Goal: Find specific page/section: Find specific page/section

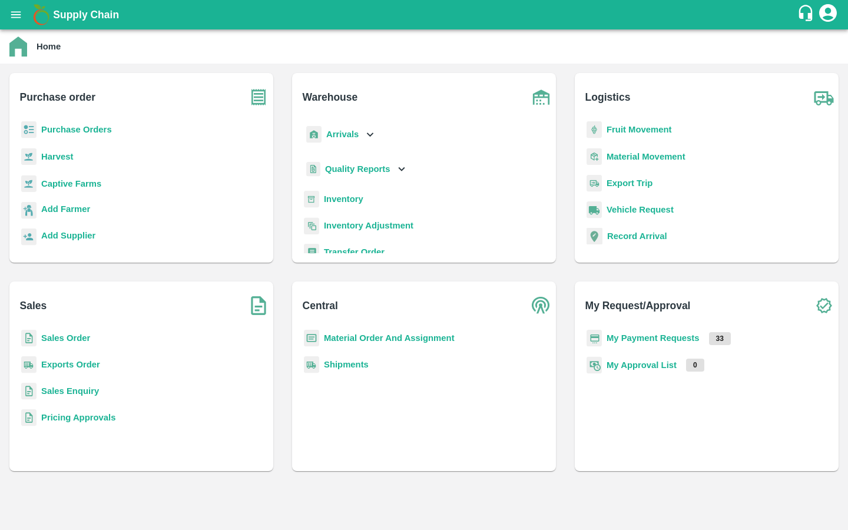
click at [91, 181] on b "Captive Farms" at bounding box center [71, 183] width 60 height 9
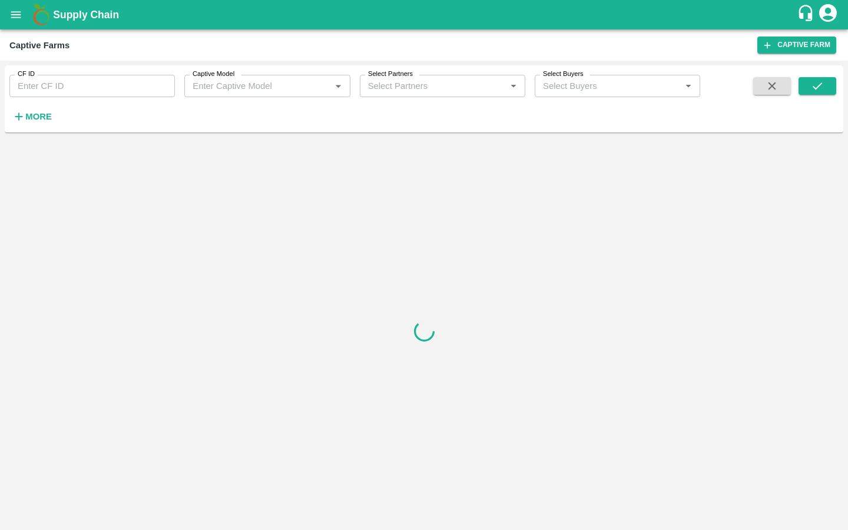
click at [74, 84] on input "CF ID" at bounding box center [92, 86] width 166 height 22
paste input "48"
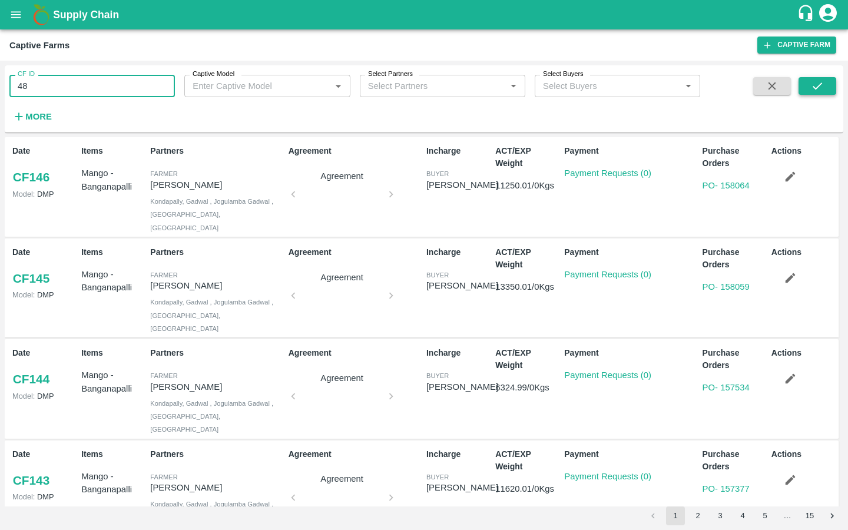
click at [815, 86] on icon "submit" at bounding box center [817, 86] width 13 height 13
click at [144, 85] on input "48" at bounding box center [92, 86] width 166 height 22
type input "48"
click at [806, 90] on button "submit" at bounding box center [818, 86] width 38 height 18
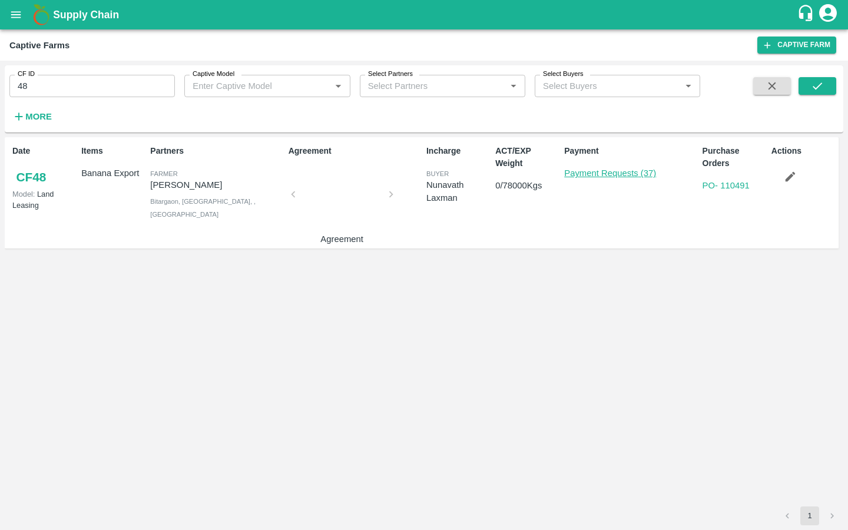
click at [575, 174] on link "Payment Requests (37)" at bounding box center [610, 172] width 92 height 9
click at [641, 168] on link "Payment Requests (37)" at bounding box center [610, 172] width 92 height 9
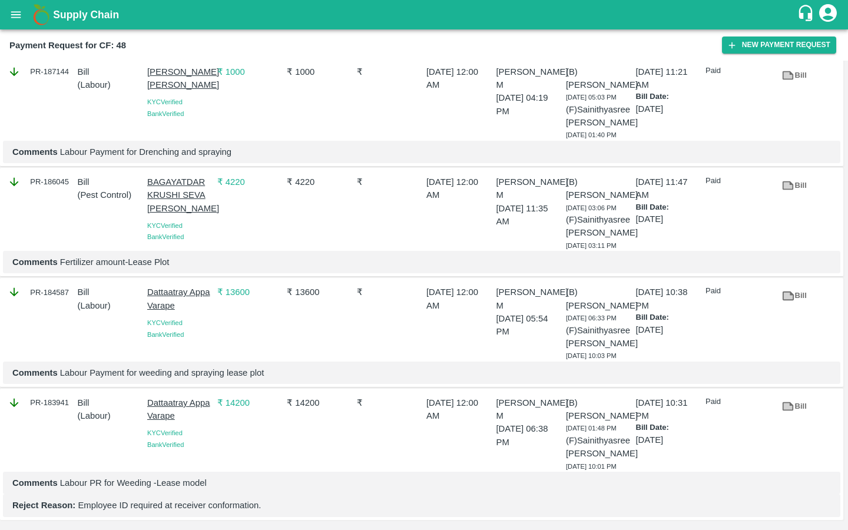
scroll to position [4008, 0]
click at [784, 403] on icon at bounding box center [788, 406] width 9 height 6
click at [789, 292] on icon at bounding box center [788, 296] width 11 height 9
